Goal: Complete application form: Complete application form

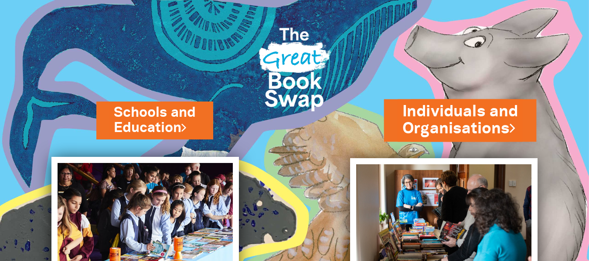
click at [490, 133] on link "Individuals and Organisations" at bounding box center [460, 120] width 116 height 39
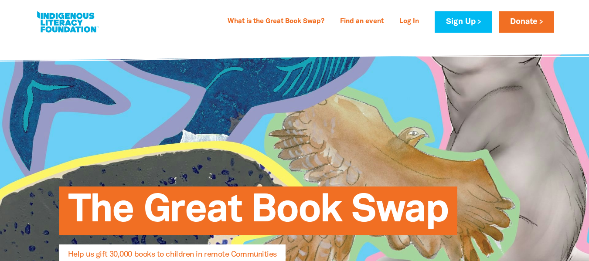
select select "AU"
click at [490, 133] on div "The Great Book Swap Help us gift 30,000 books to children in remote Communities…" at bounding box center [294, 238] width 523 height 398
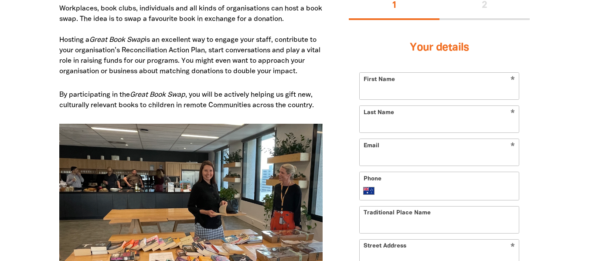
scroll to position [523, 0]
click at [401, 98] on input "First Name" at bounding box center [439, 85] width 159 height 27
type input "[PERSON_NAME]"
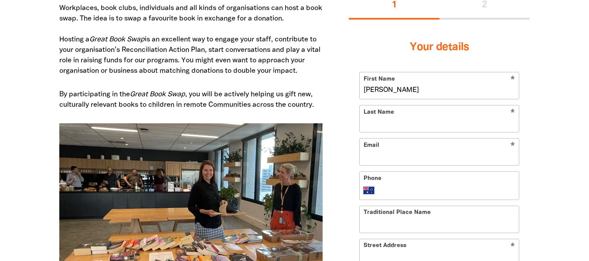
type input "[PERSON_NAME]"
type input "[EMAIL_ADDRESS][DOMAIN_NAME]"
type input "[PHONE_NUMBER]"
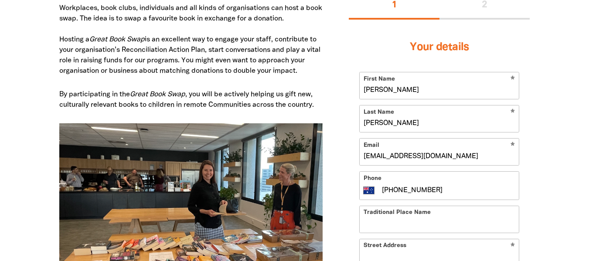
type input "[STREET_ADDRESS]"
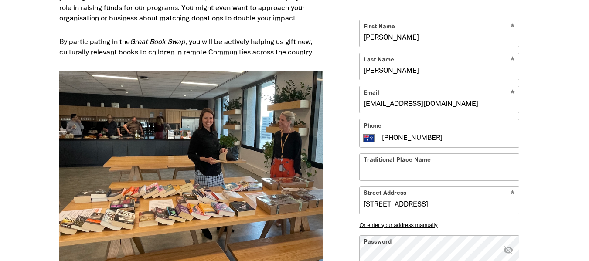
scroll to position [587, 0]
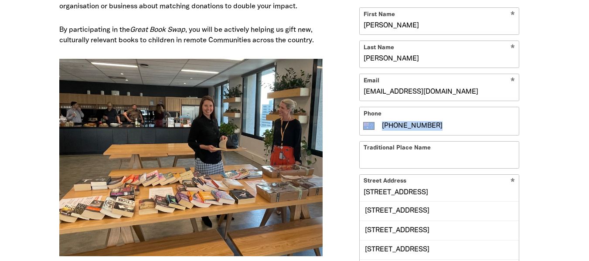
drag, startPoint x: 463, startPoint y: 136, endPoint x: 432, endPoint y: 133, distance: 31.5
click at [432, 133] on form "* First Name [PERSON_NAME] * Last Name [PERSON_NAME] * Email [EMAIL_ADDRESS][DO…" at bounding box center [439, 192] width 160 height 370
click at [432, 133] on div "Phone International [GEOGRAPHIC_DATA] [GEOGRAPHIC_DATA] [GEOGRAPHIC_DATA] [GEOG…" at bounding box center [439, 121] width 160 height 29
click at [438, 129] on input "[PHONE_NUMBER]" at bounding box center [448, 126] width 134 height 10
drag, startPoint x: 438, startPoint y: 129, endPoint x: 408, endPoint y: 129, distance: 29.2
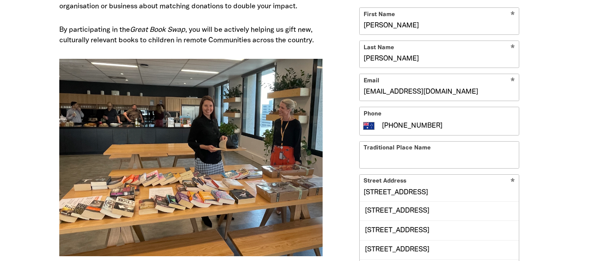
click at [408, 129] on input "[PHONE_NUMBER]" at bounding box center [448, 126] width 134 height 10
type input "[PHONE_NUMBER]"
click at [429, 153] on input "Traditional Place Name" at bounding box center [439, 155] width 159 height 27
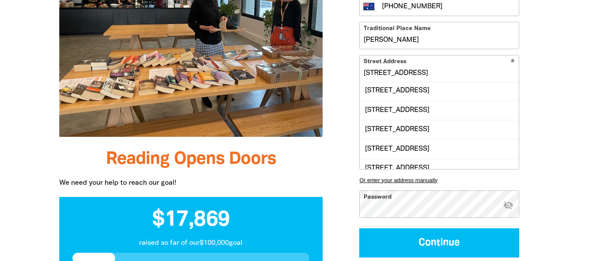
scroll to position [0, 0]
type input "[PERSON_NAME]"
click at [430, 75] on input "[STREET_ADDRESS]" at bounding box center [439, 68] width 159 height 27
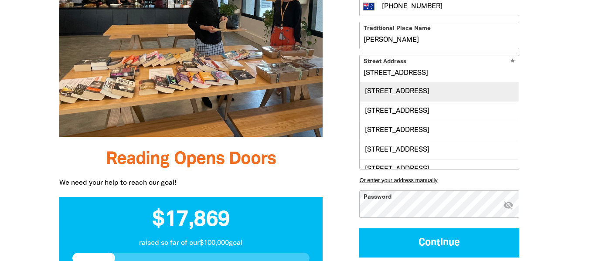
click at [389, 96] on div "[STREET_ADDRESS]" at bounding box center [439, 91] width 159 height 19
type input "[STREET_ADDRESS]"
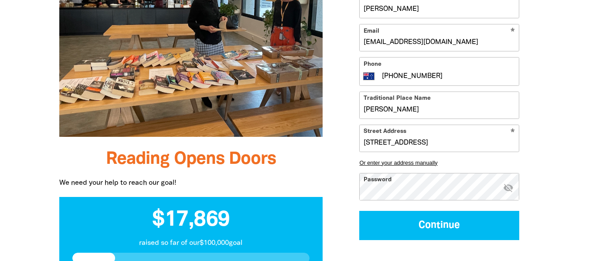
click at [359, 211] on button "Continue" at bounding box center [439, 225] width 160 height 29
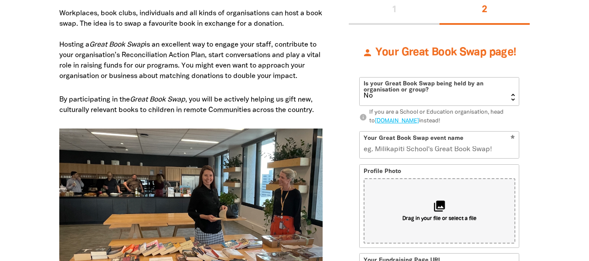
scroll to position [507, 0]
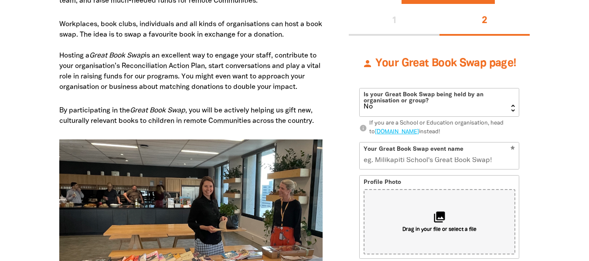
click at [485, 108] on select "Yes No" at bounding box center [439, 102] width 159 height 28
select select "Yes"
click at [360, 88] on select "Yes No" at bounding box center [439, 102] width 159 height 28
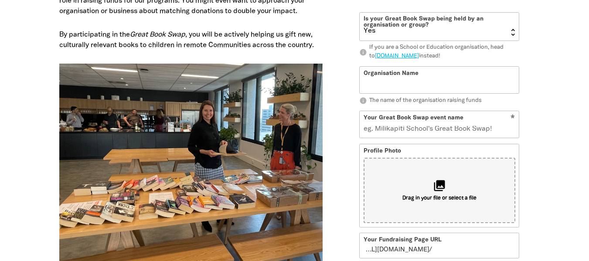
scroll to position [583, 0]
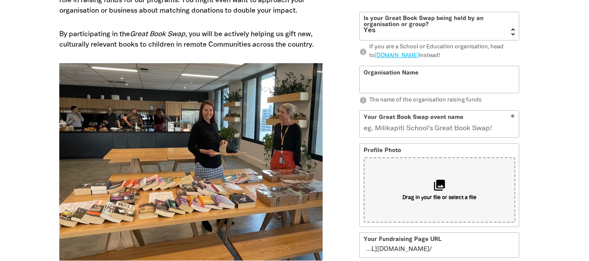
click at [452, 98] on p "info The name of the organisation raising funds" at bounding box center [439, 100] width 160 height 9
click at [452, 91] on input "Organisation Name" at bounding box center [439, 79] width 159 height 27
type input "[PERSON_NAME][GEOGRAPHIC_DATA]"
click at [451, 118] on input "Your Great Book Swap event name" at bounding box center [439, 124] width 159 height 27
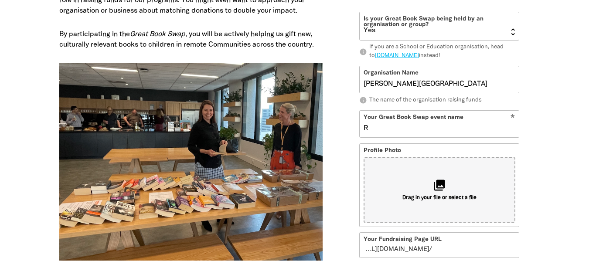
type input "RL"
type input "rl"
type input "RLC"
type input "rlc"
type input "RLC"
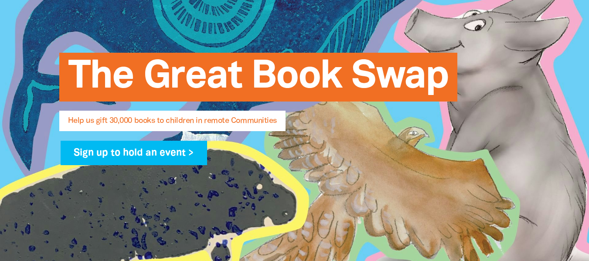
scroll to position [133, 0]
